Goal: Task Accomplishment & Management: Use online tool/utility

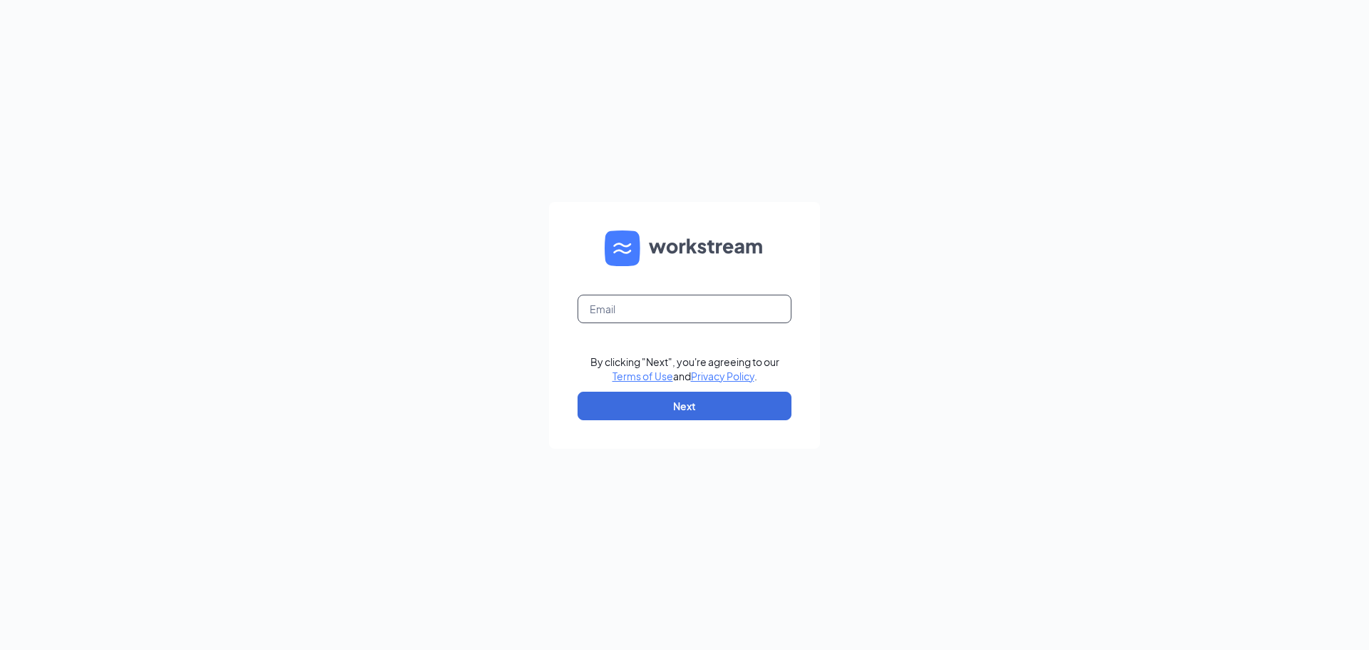
click at [700, 303] on input "text" at bounding box center [685, 309] width 214 height 29
type input "amythissen1019@gmail.com"
click at [660, 416] on button "Next" at bounding box center [685, 406] width 214 height 29
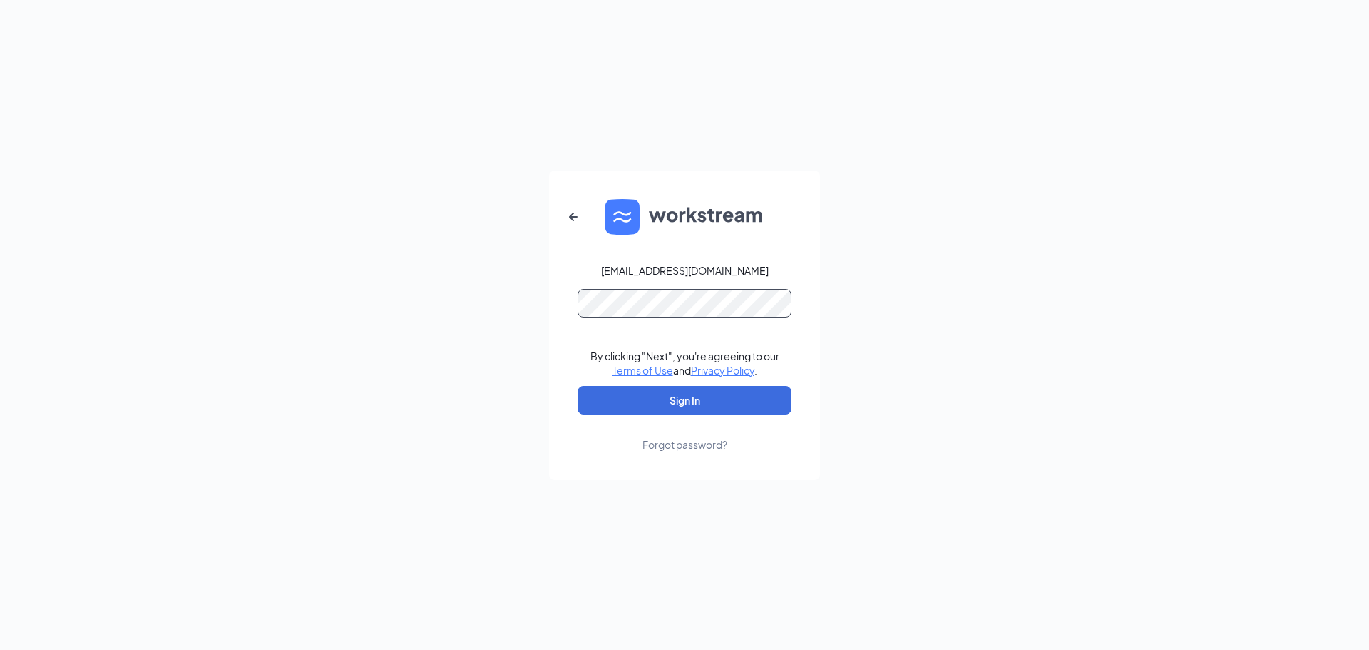
click at [578, 386] on button "Sign In" at bounding box center [685, 400] width 214 height 29
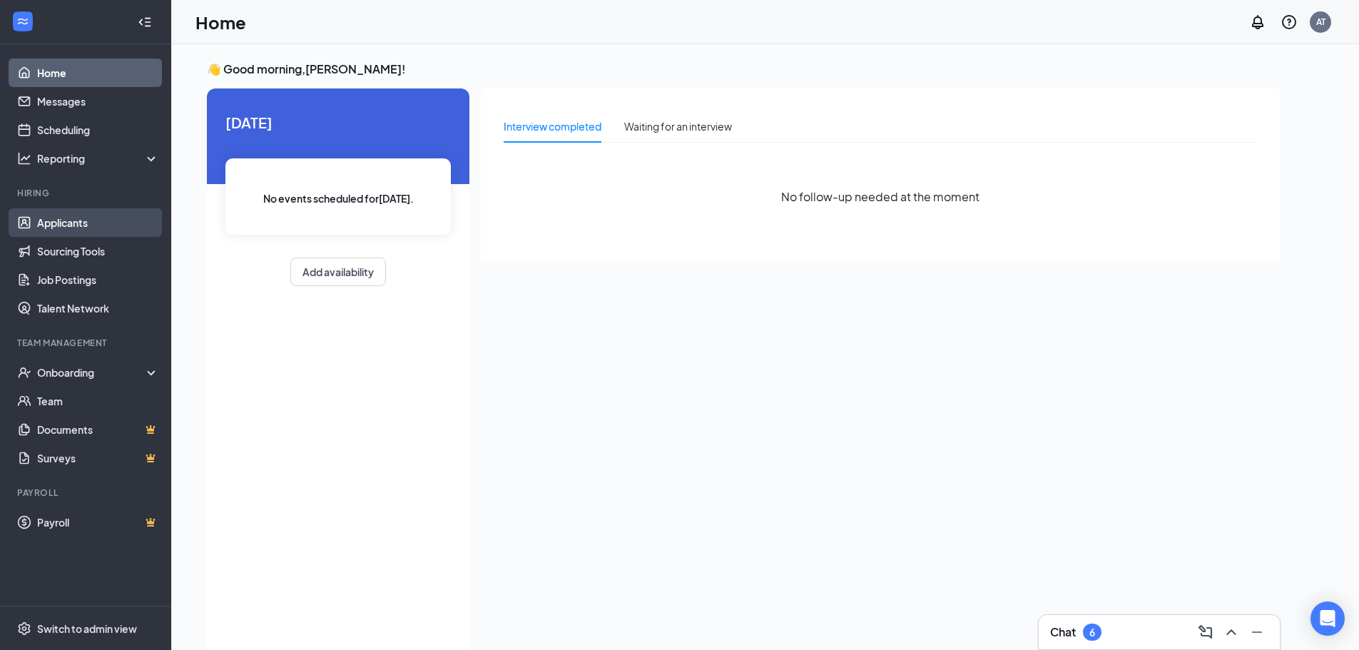
click at [67, 230] on link "Applicants" at bounding box center [98, 222] width 122 height 29
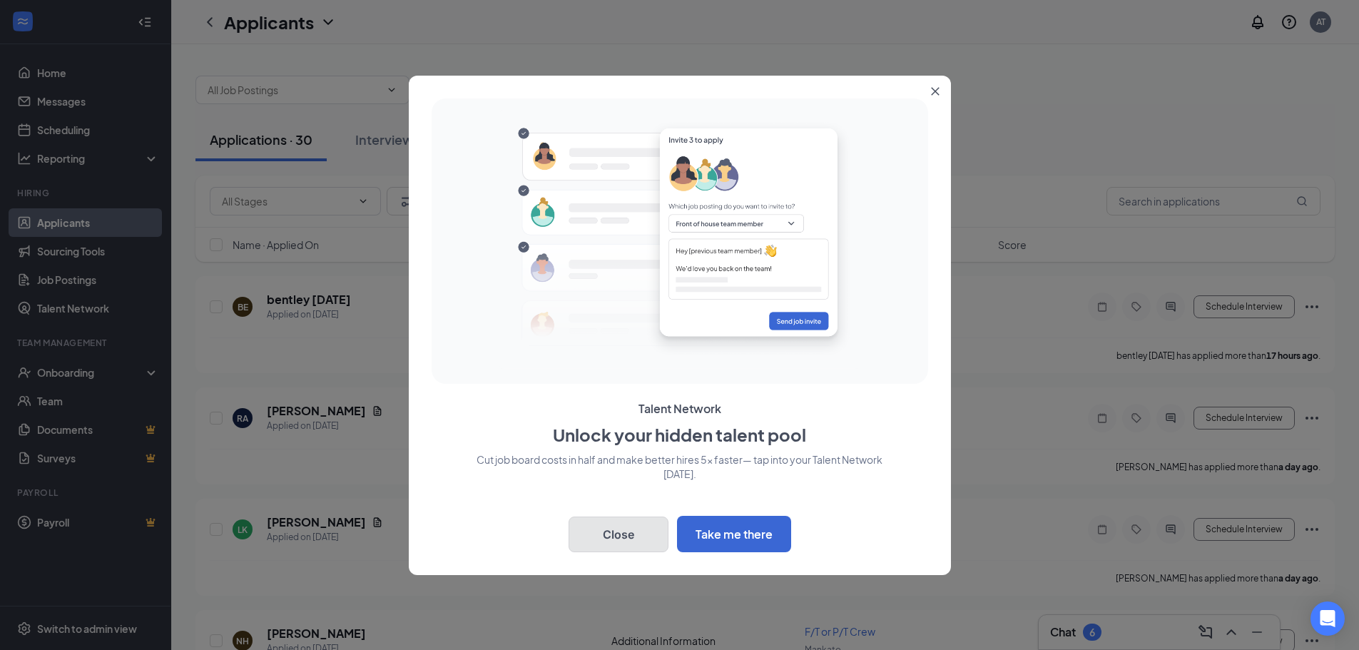
click at [618, 544] on button "Close" at bounding box center [618, 534] width 100 height 36
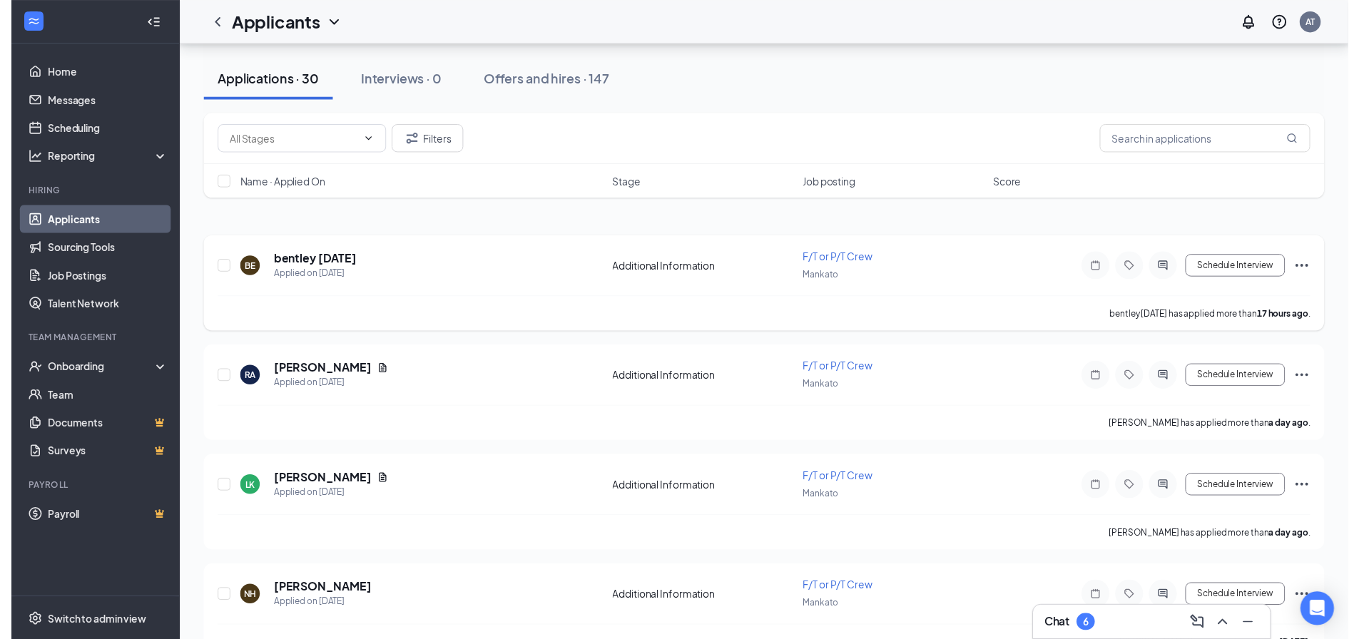
scroll to position [71, 0]
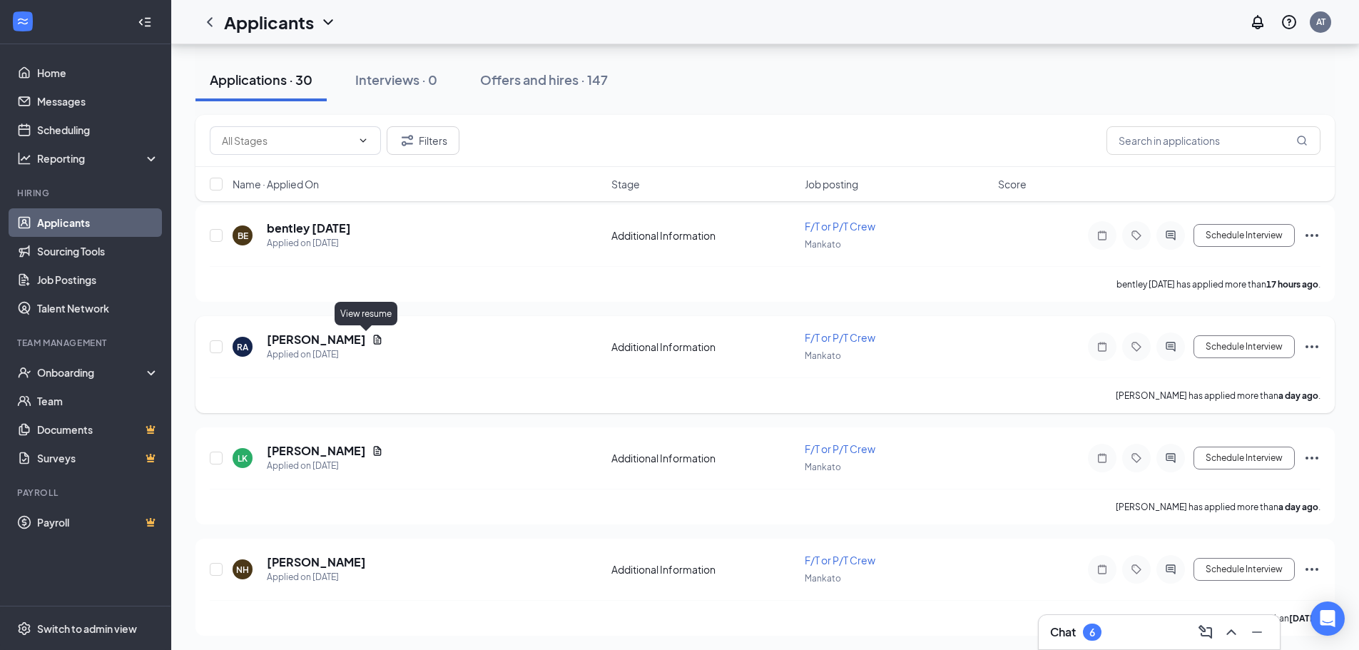
click at [374, 337] on icon "Document" at bounding box center [378, 338] width 8 height 9
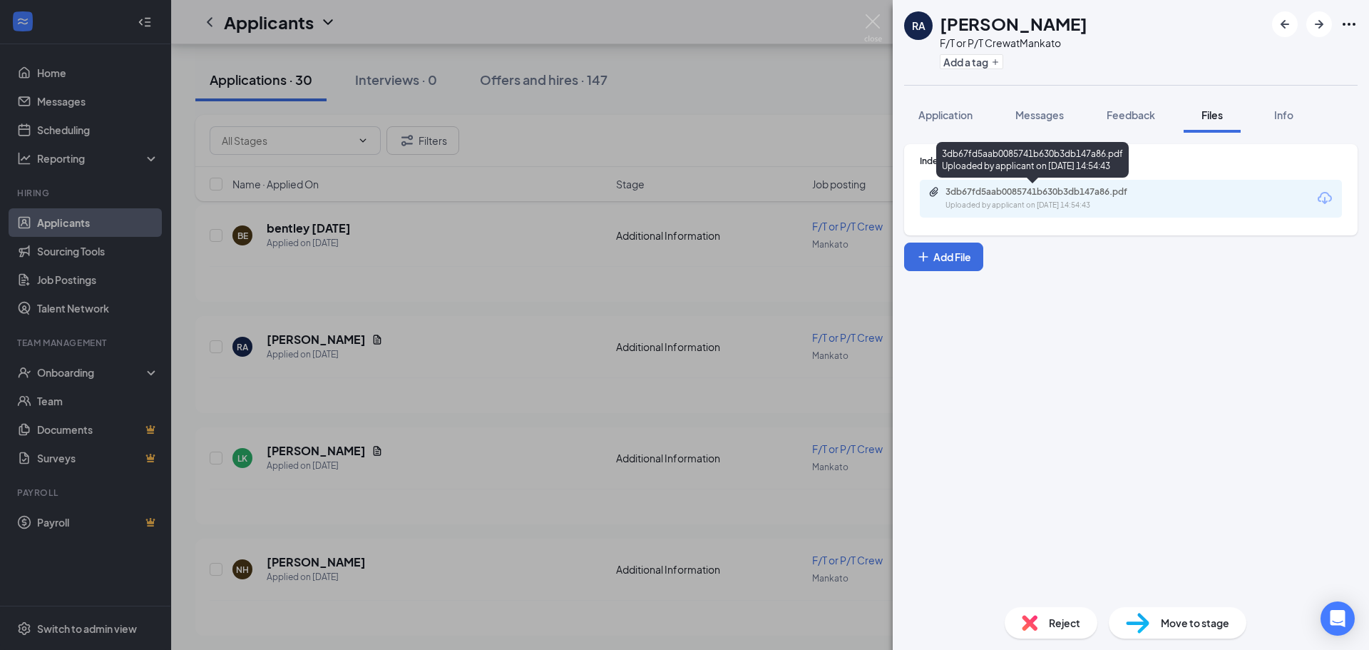
click at [983, 198] on div "3db67fd5aab0085741b630b3db147a86.pdf Uploaded by applicant on [DATE] 14:54:43" at bounding box center [1044, 198] width 231 height 25
click at [875, 18] on img at bounding box center [873, 28] width 18 height 28
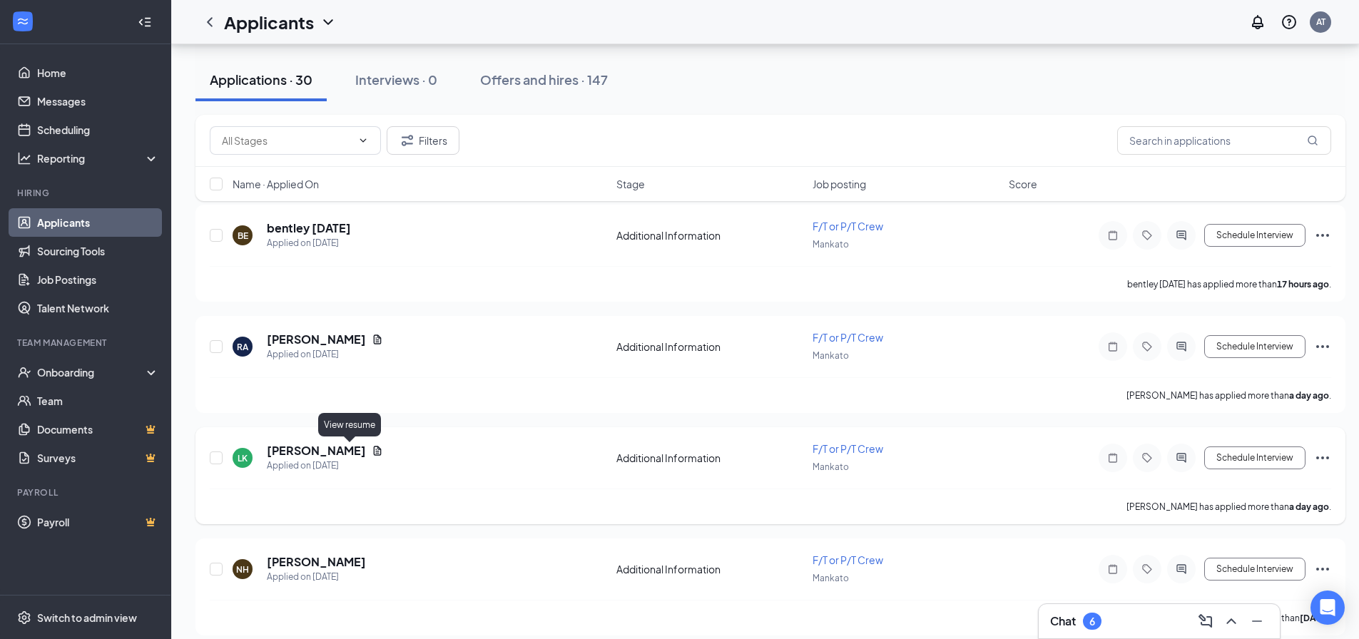
click at [372, 451] on icon "Document" at bounding box center [377, 450] width 11 height 11
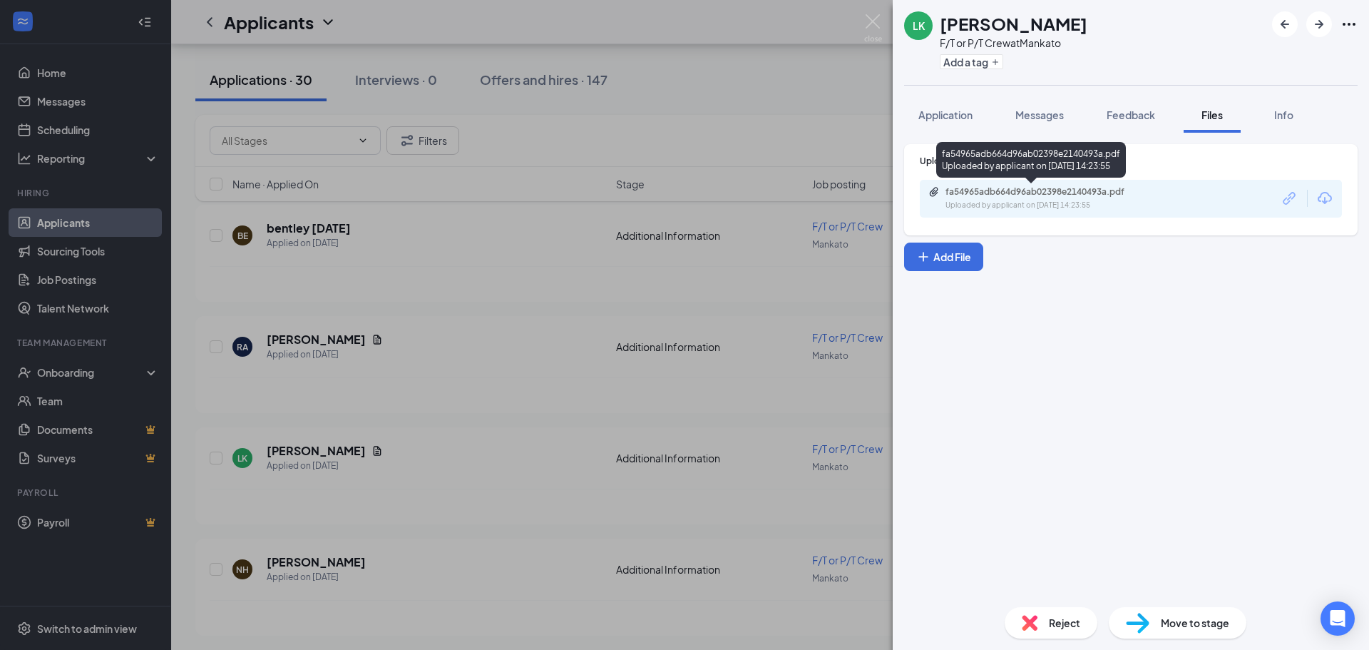
click at [1047, 201] on div "Uploaded by applicant on [DATE] 14:23:55" at bounding box center [1053, 205] width 214 height 11
click at [877, 23] on img at bounding box center [873, 28] width 18 height 28
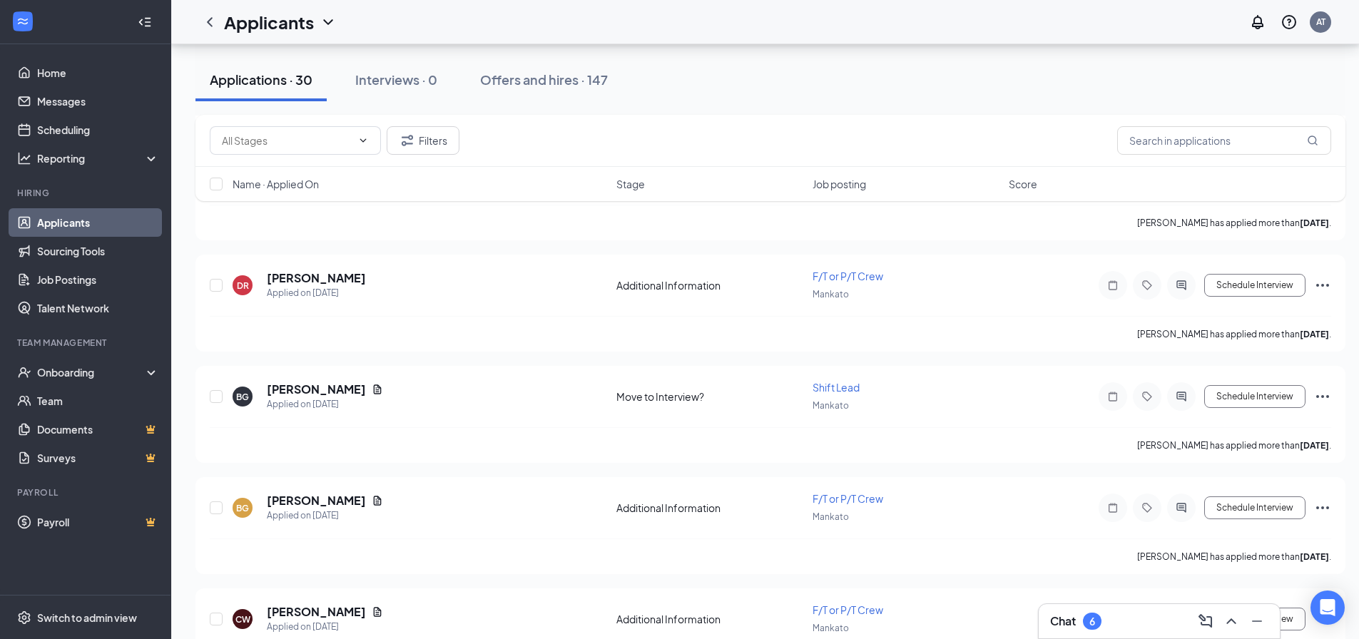
scroll to position [499, 0]
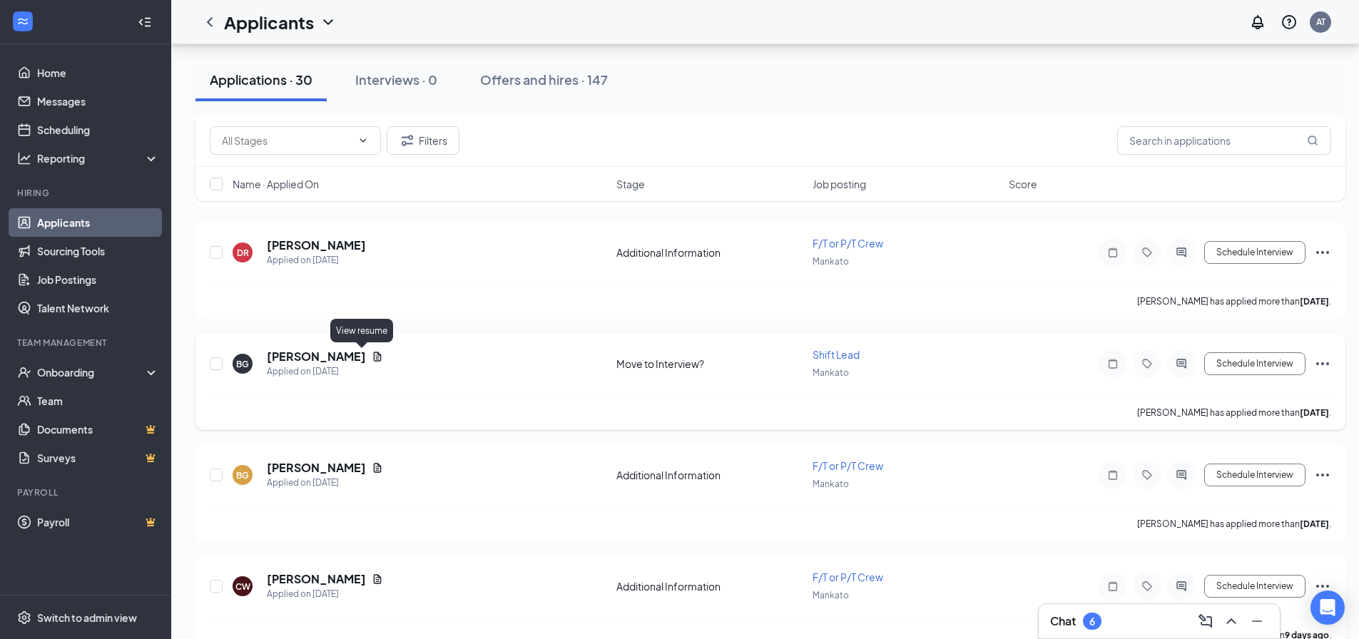
click at [372, 360] on icon "Document" at bounding box center [377, 356] width 11 height 11
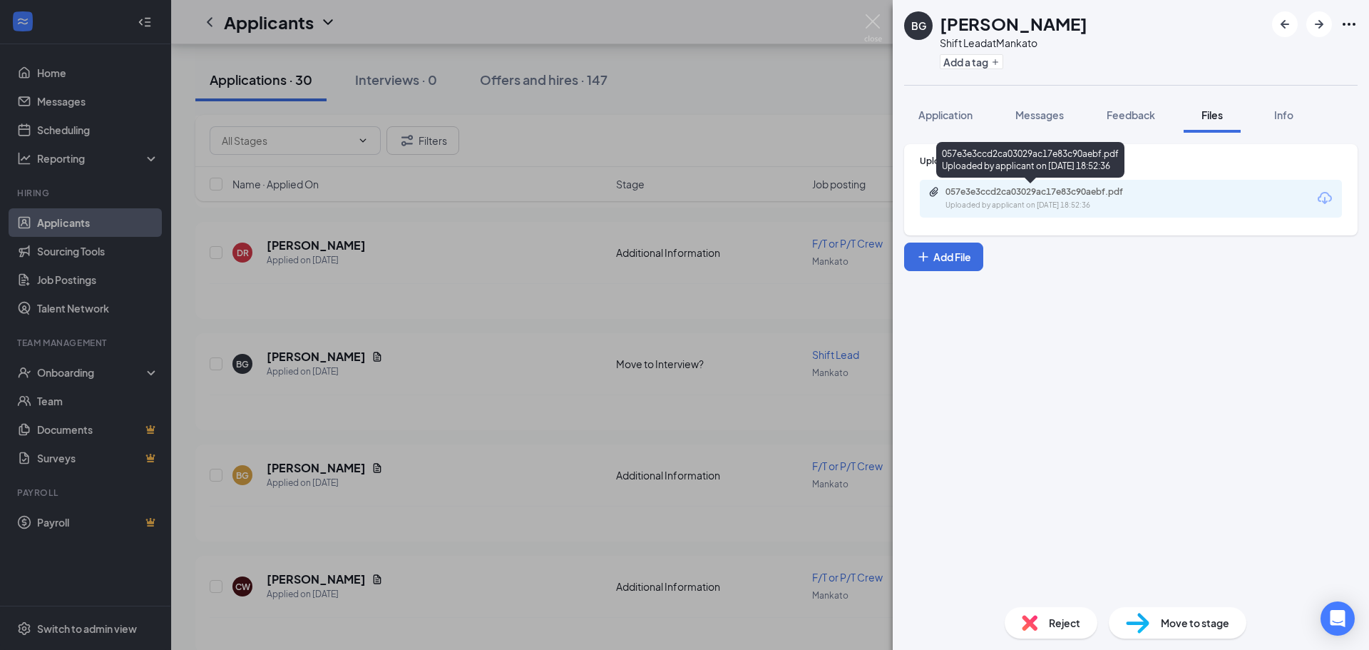
click at [1085, 204] on div "Uploaded by applicant on [DATE] 18:52:36" at bounding box center [1053, 205] width 214 height 11
click at [881, 17] on img at bounding box center [873, 28] width 18 height 28
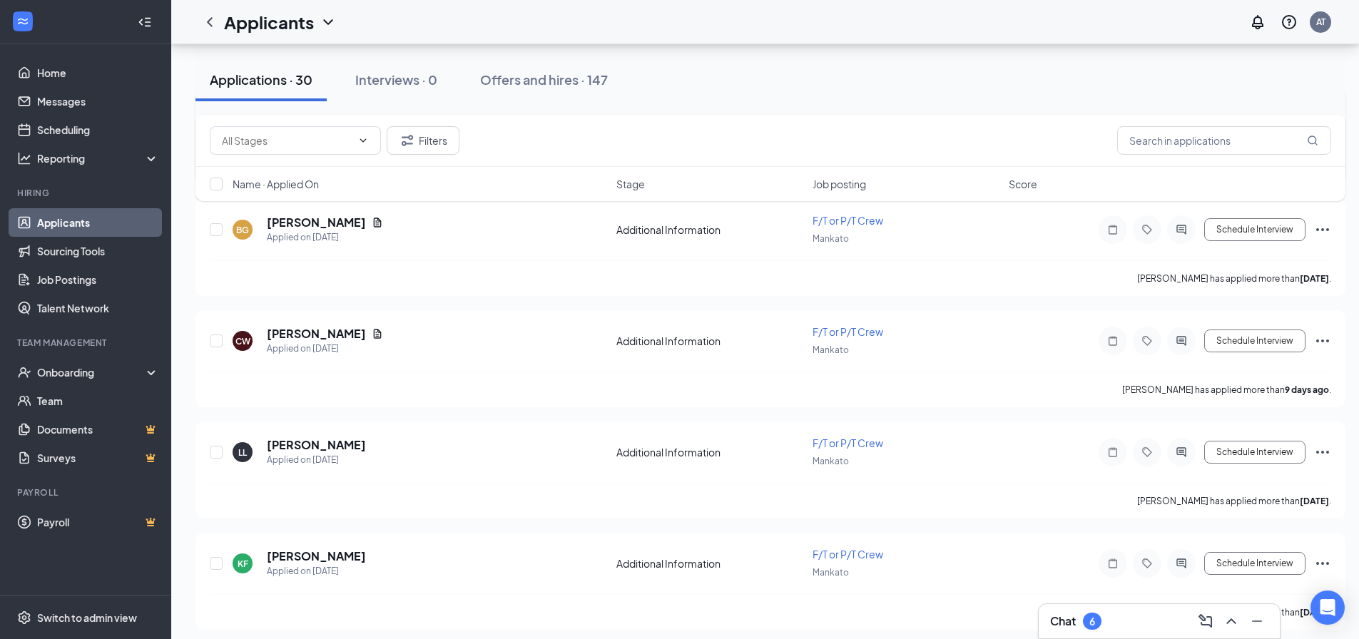
scroll to position [784, 0]
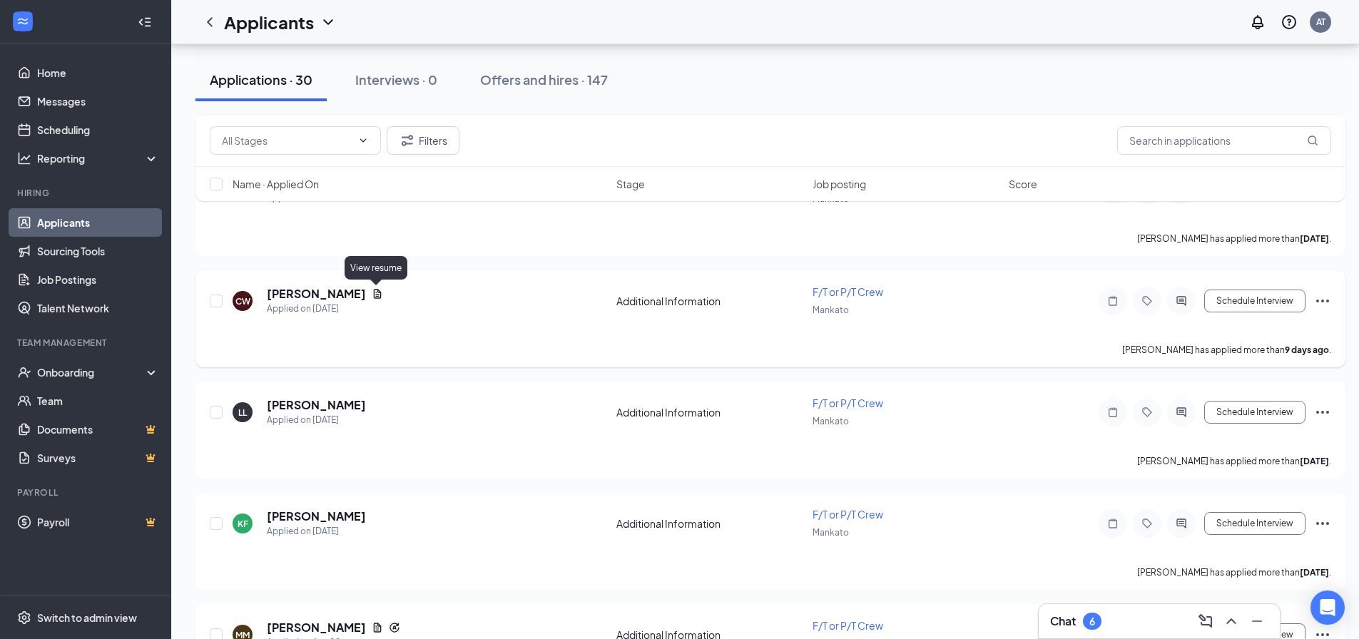
click at [374, 294] on icon "Document" at bounding box center [377, 293] width 11 height 11
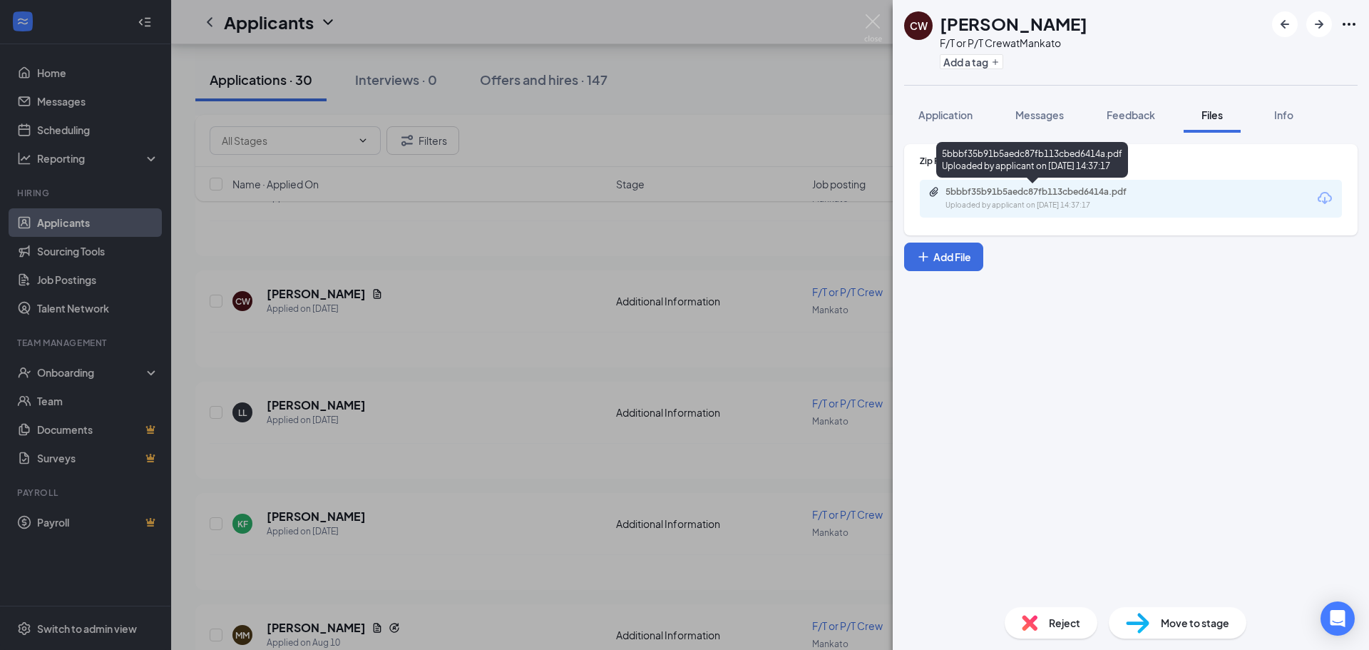
click at [993, 203] on div "Uploaded by applicant on [DATE] 14:37:17" at bounding box center [1053, 205] width 214 height 11
click at [872, 31] on img at bounding box center [873, 28] width 18 height 28
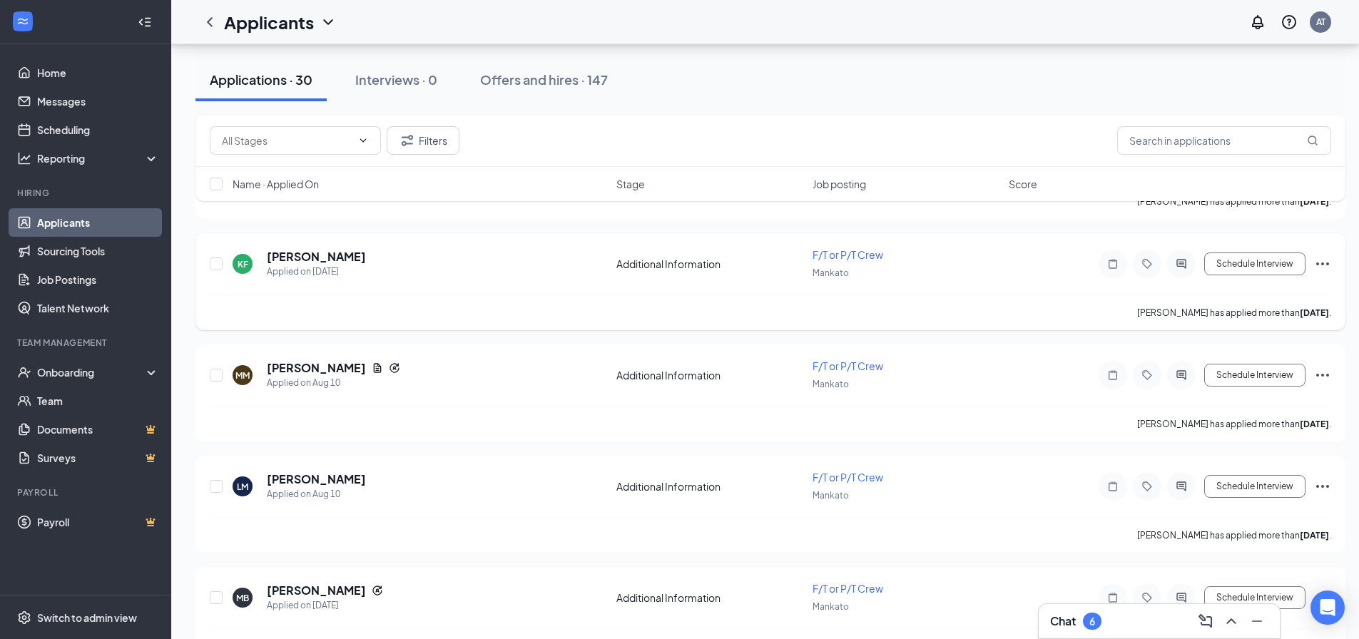
scroll to position [1070, 0]
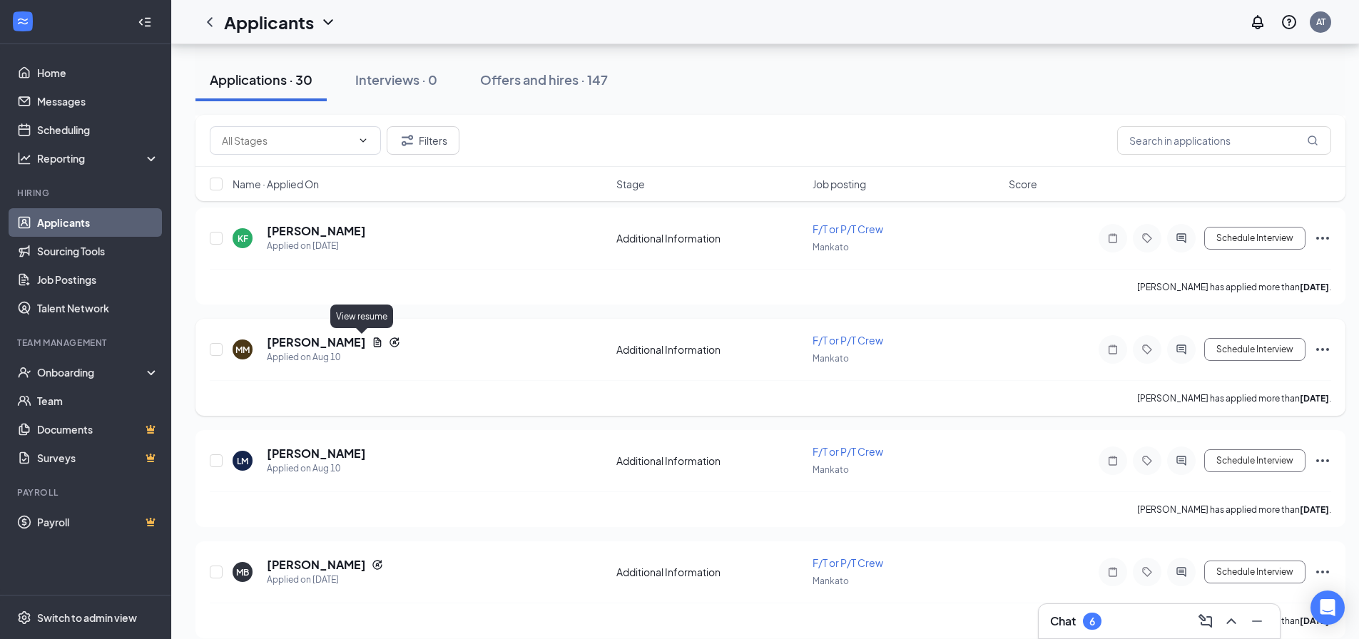
click at [372, 342] on icon "Document" at bounding box center [377, 342] width 11 height 11
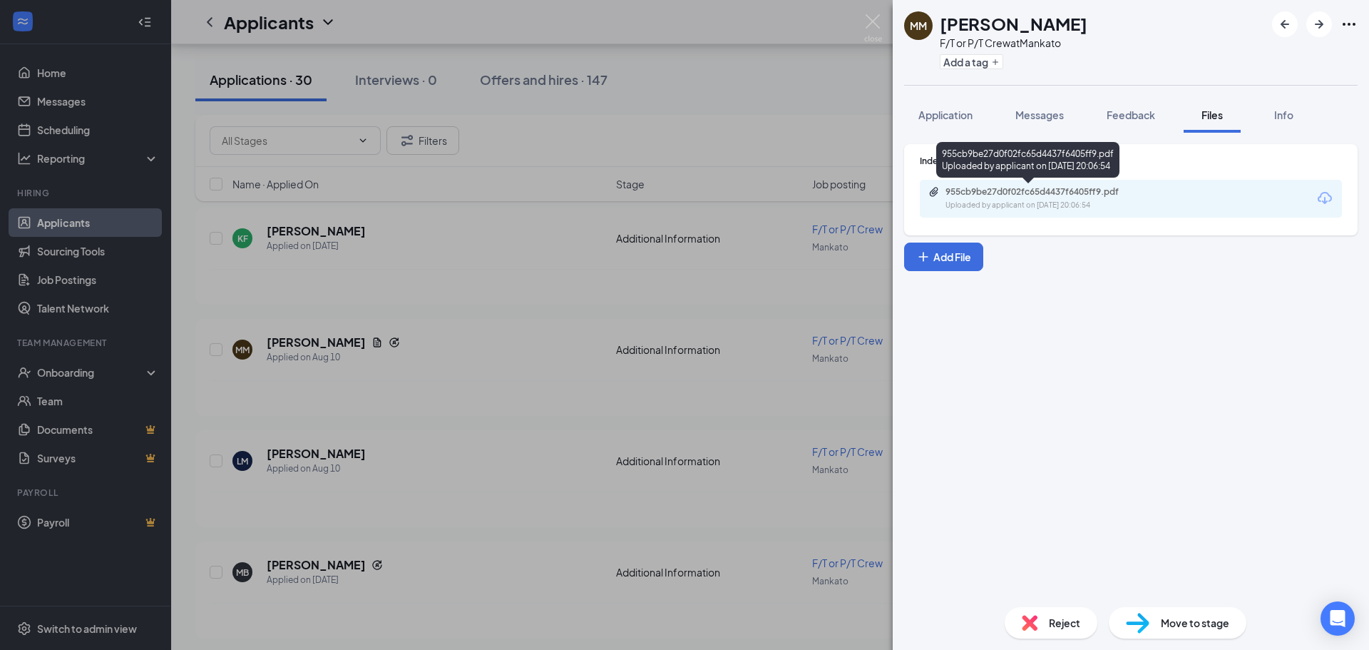
click at [1017, 197] on div "955cb9be27d0f02fc65d4437f6405ff9.pdf" at bounding box center [1046, 191] width 200 height 11
click at [869, 15] on img at bounding box center [873, 28] width 18 height 28
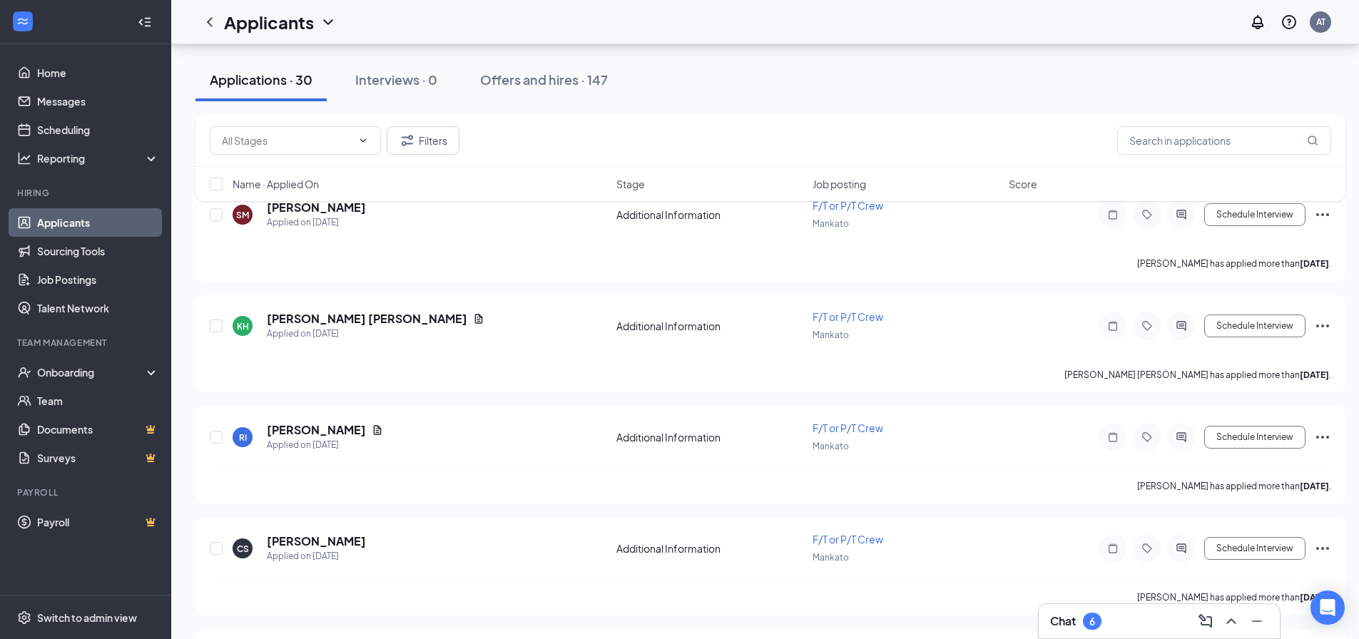
scroll to position [1783, 0]
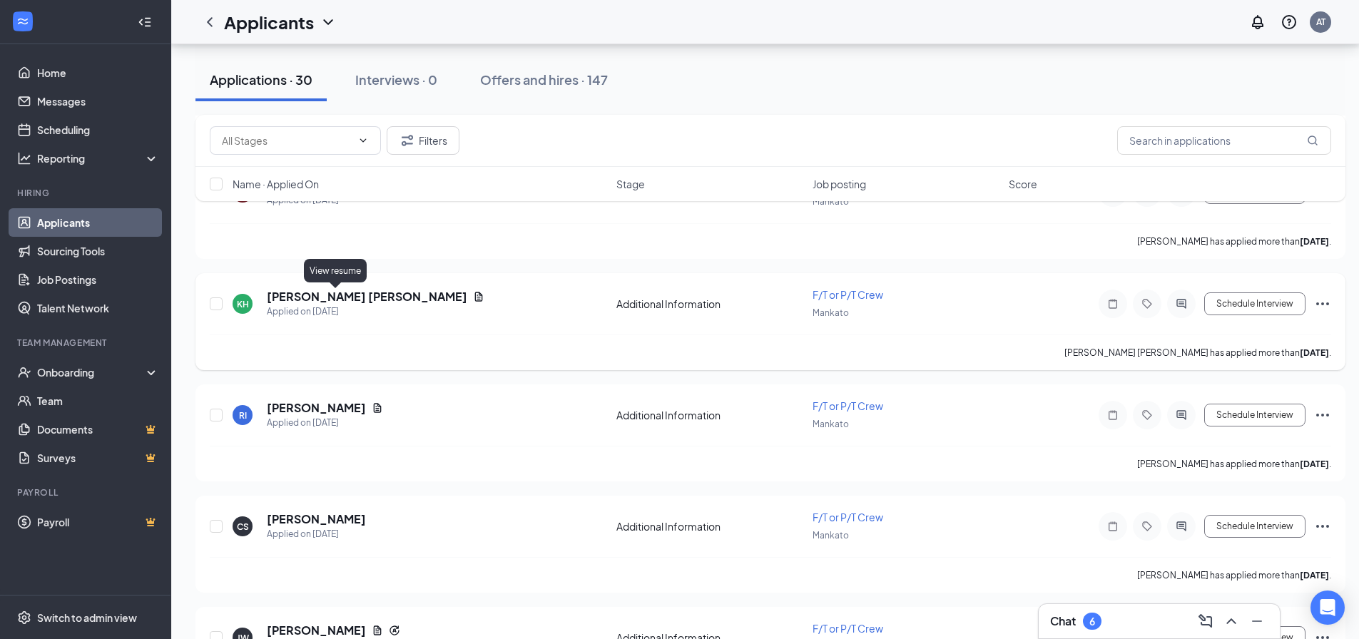
click at [473, 298] on icon "Document" at bounding box center [478, 296] width 11 height 11
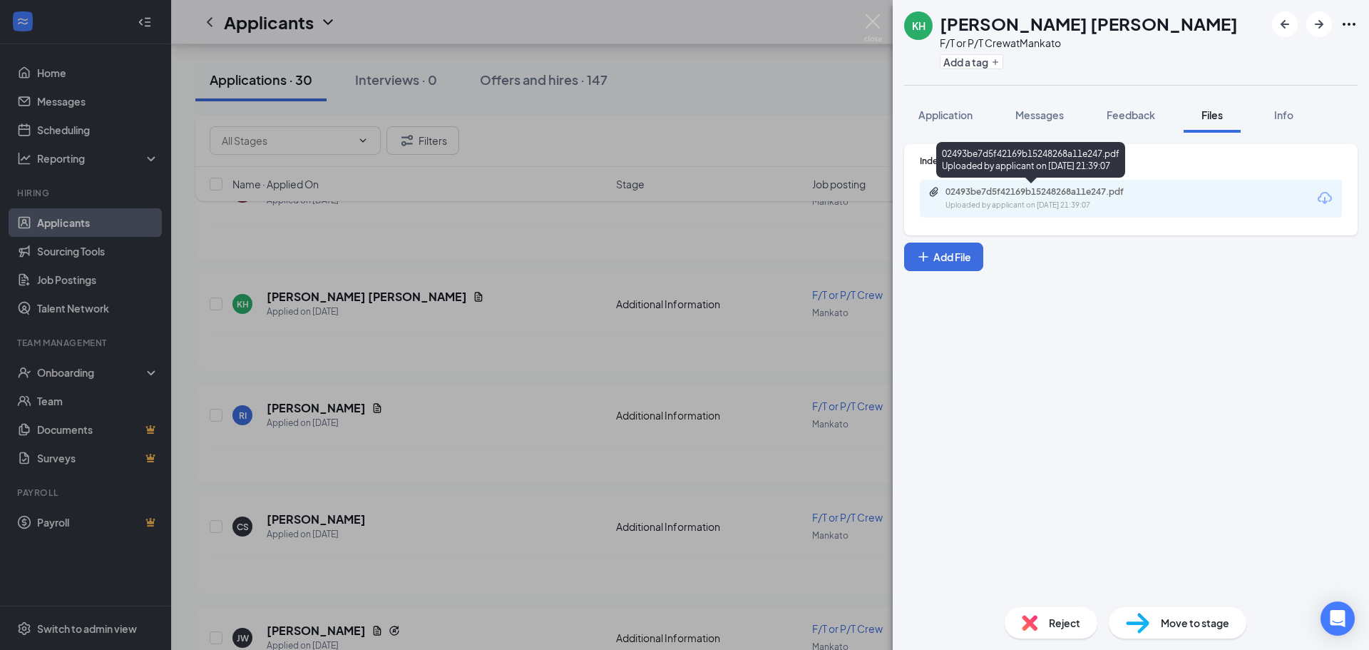
click at [1036, 189] on div "02493be7d5f42169b15248268a11e247.pdf" at bounding box center [1046, 191] width 200 height 11
click at [866, 19] on img at bounding box center [873, 28] width 18 height 28
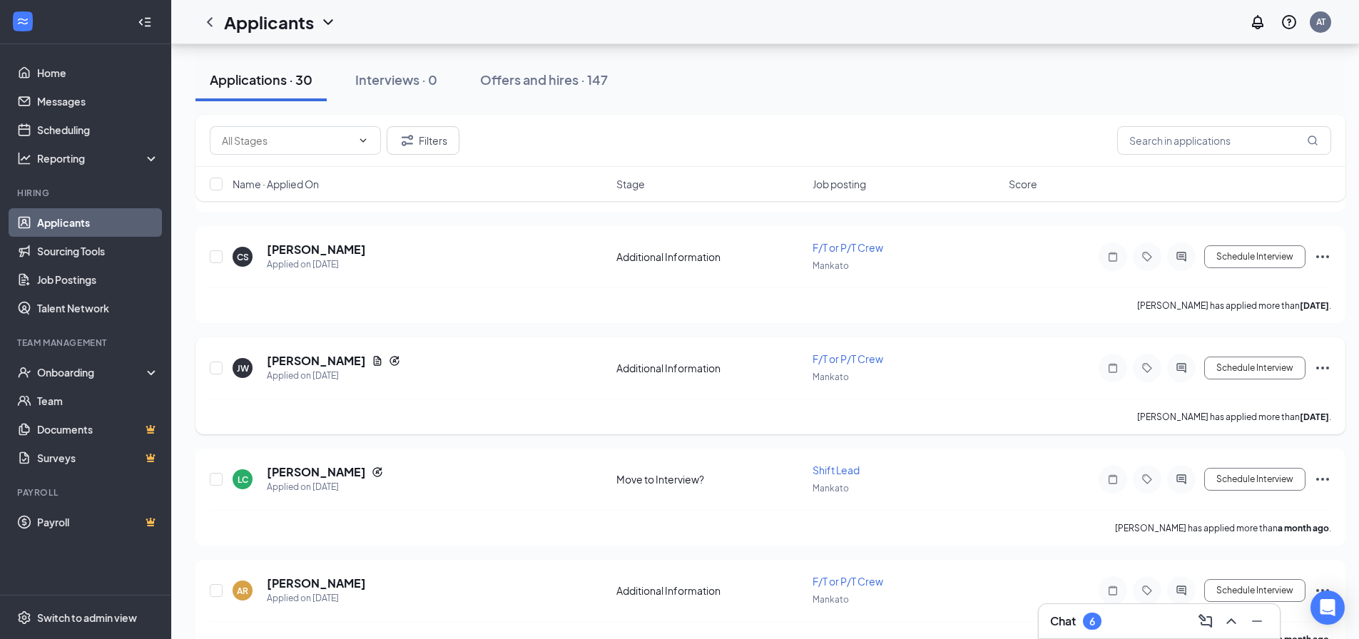
scroll to position [2139, 0]
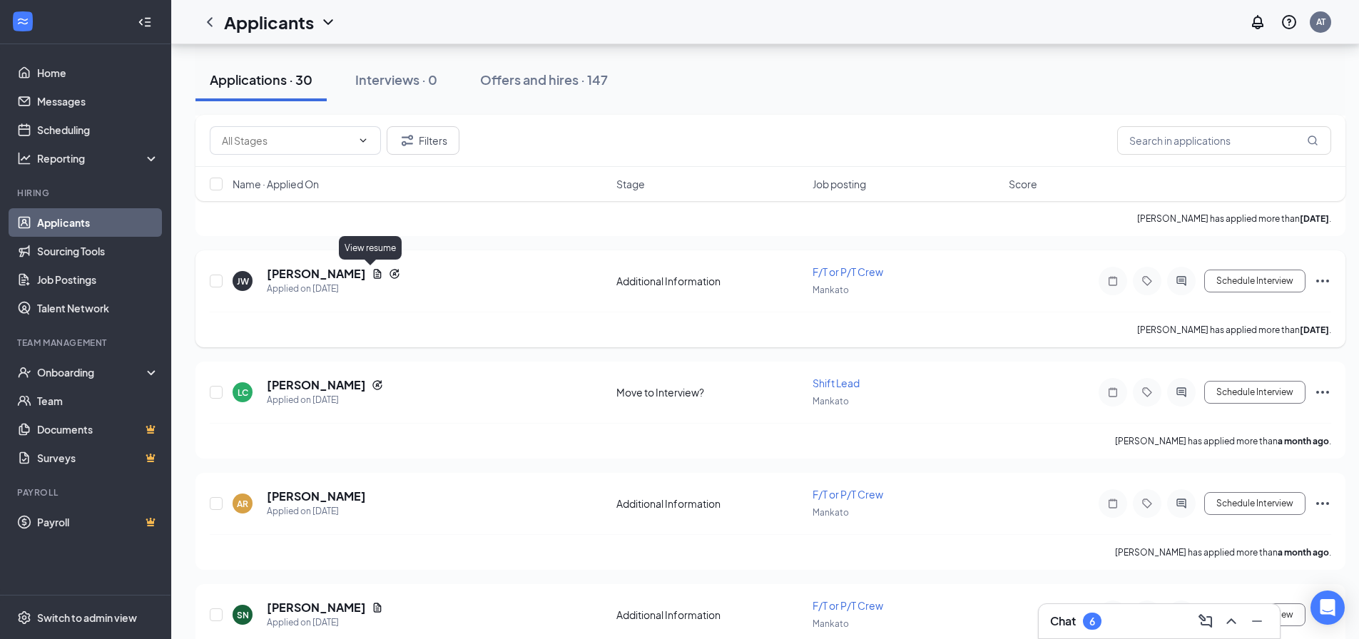
click at [372, 272] on icon "Document" at bounding box center [377, 273] width 11 height 11
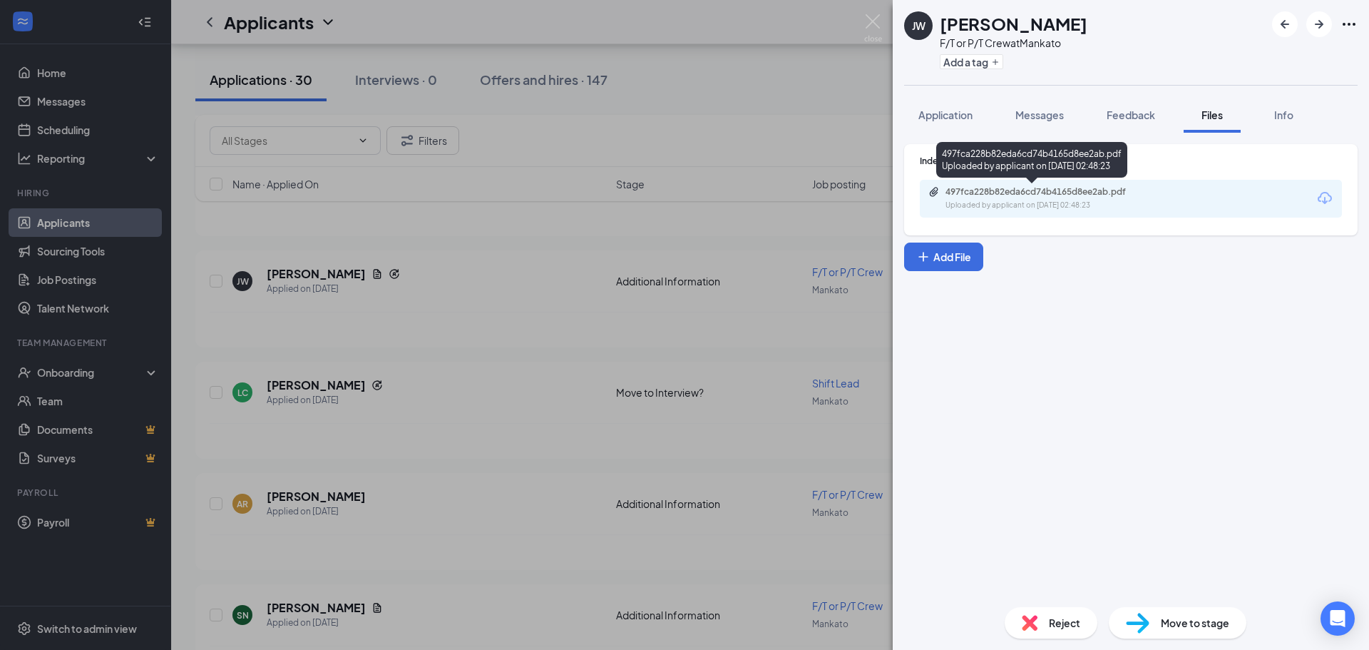
click at [1090, 206] on div "Uploaded by applicant on [DATE] 02:48:23" at bounding box center [1053, 205] width 214 height 11
click at [879, 21] on img at bounding box center [873, 28] width 18 height 28
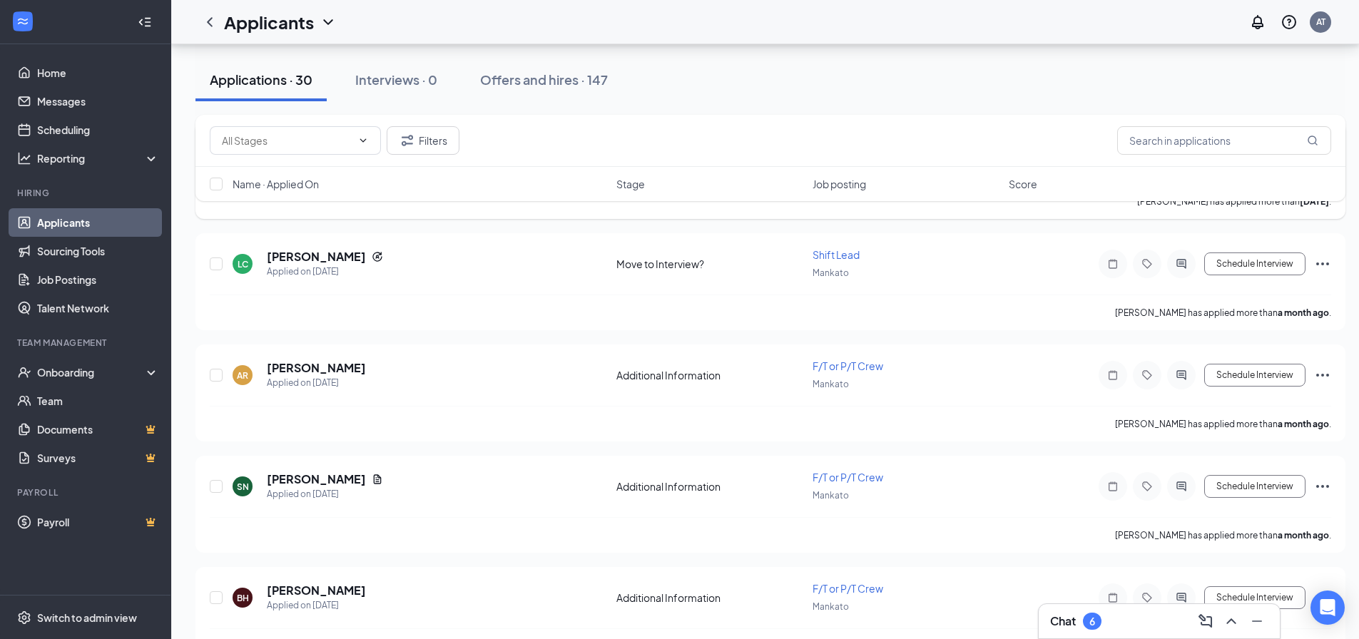
scroll to position [2282, 0]
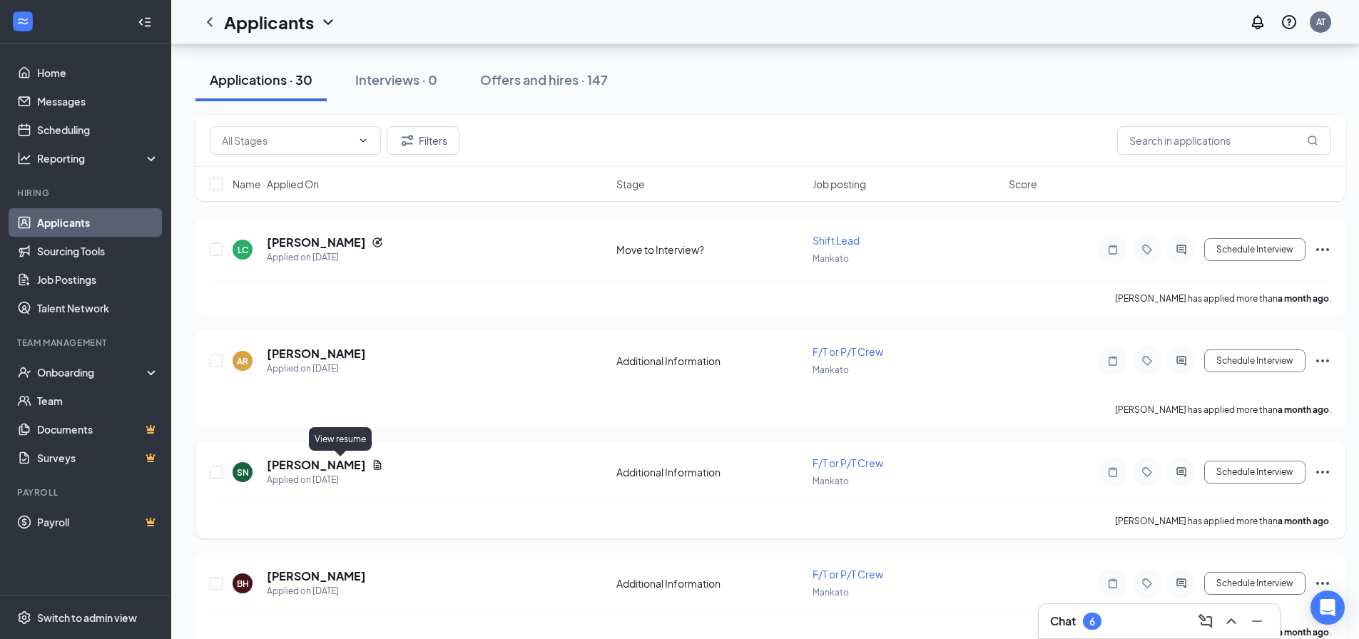
click at [372, 466] on icon "Document" at bounding box center [377, 464] width 11 height 11
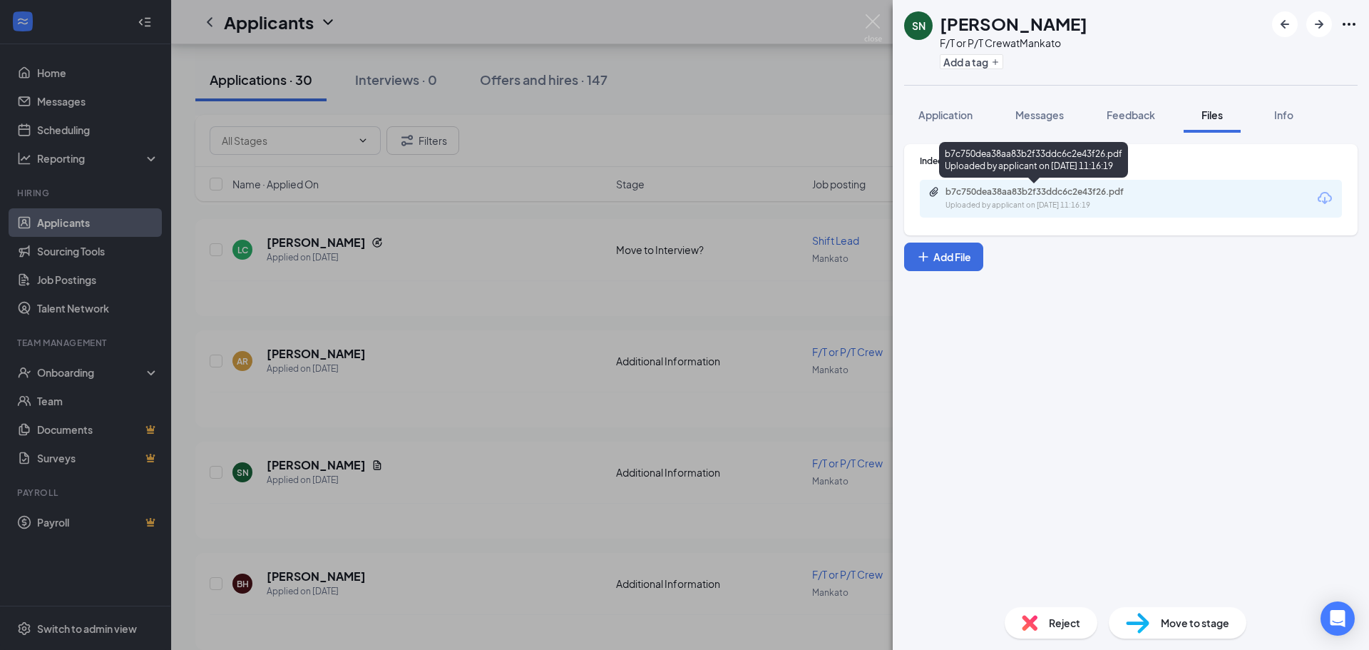
click at [1028, 191] on div "b7c750dea38aa83b2f33ddc6c2e43f26.pdf" at bounding box center [1046, 191] width 200 height 11
click at [876, 14] on img at bounding box center [873, 28] width 18 height 28
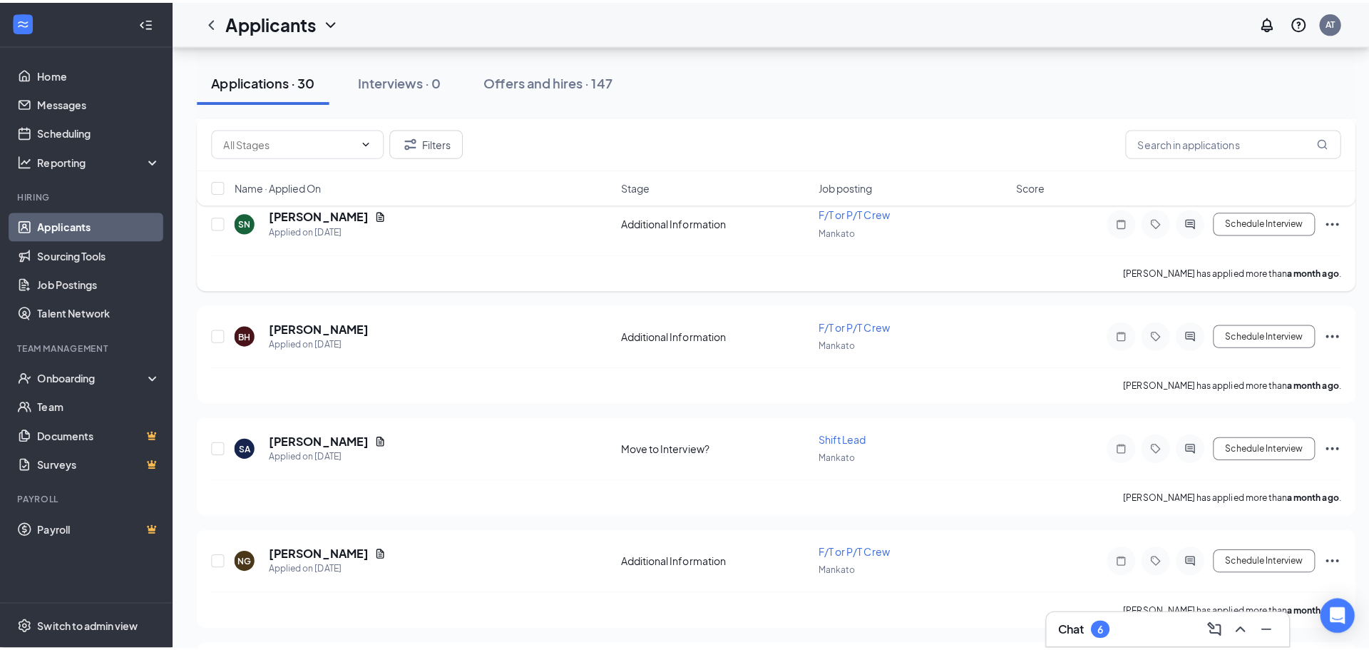
scroll to position [2567, 0]
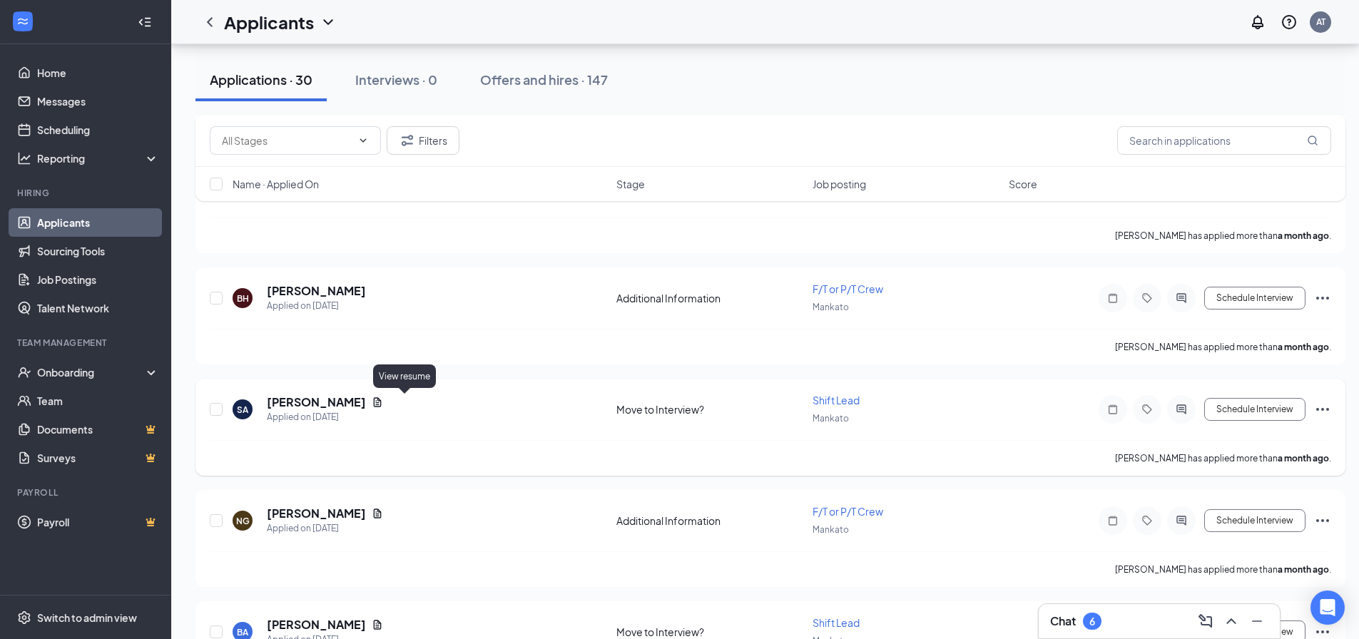
click at [383, 405] on icon "Document" at bounding box center [377, 402] width 11 height 11
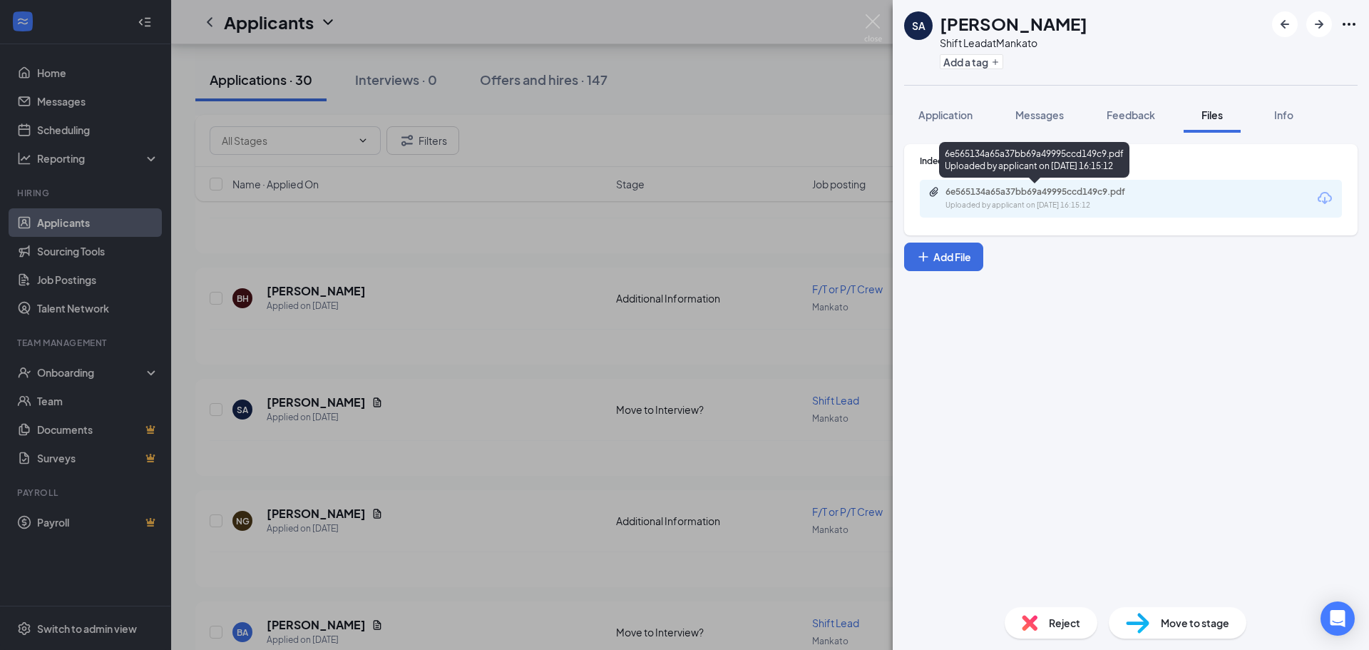
click at [1008, 196] on div "6e565134a65a37bb69a49995ccd149c9.pdf" at bounding box center [1046, 191] width 200 height 11
